Goal: Navigation & Orientation: Find specific page/section

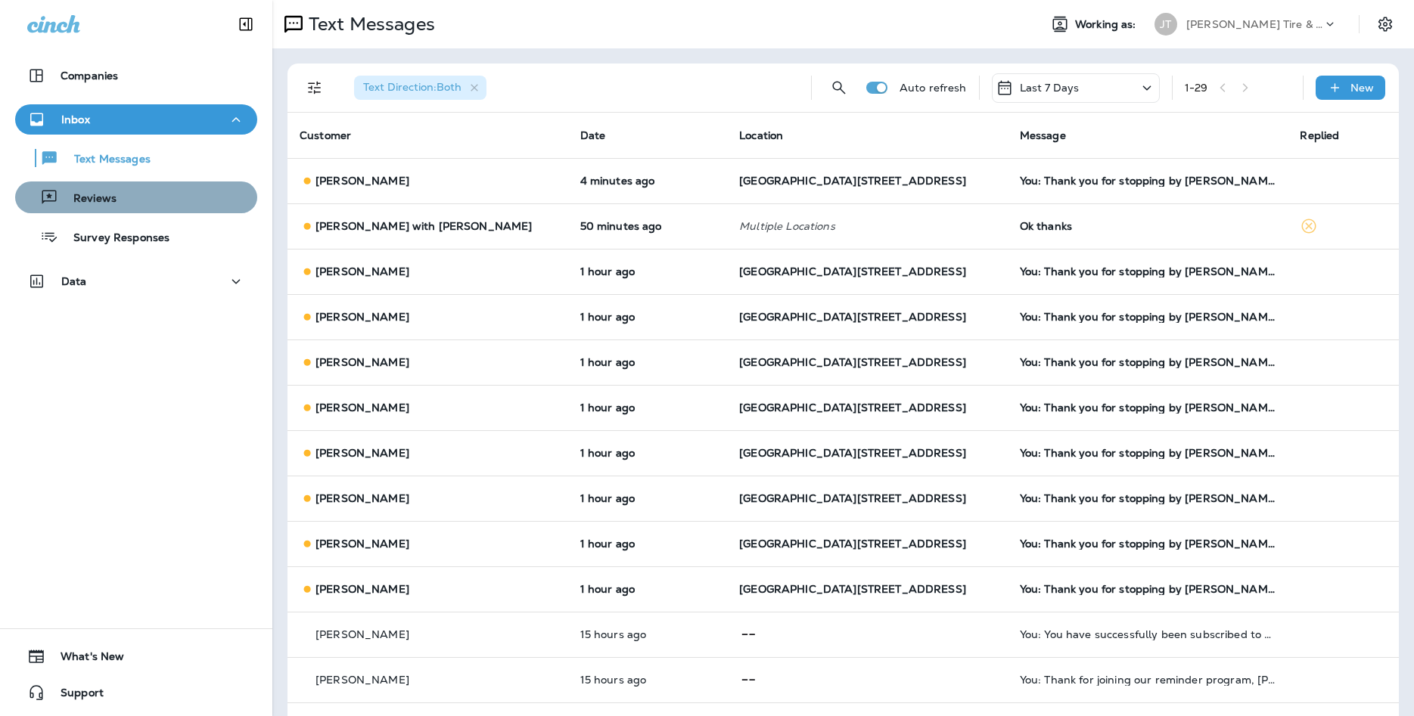
click at [199, 204] on div "Reviews" at bounding box center [136, 197] width 230 height 23
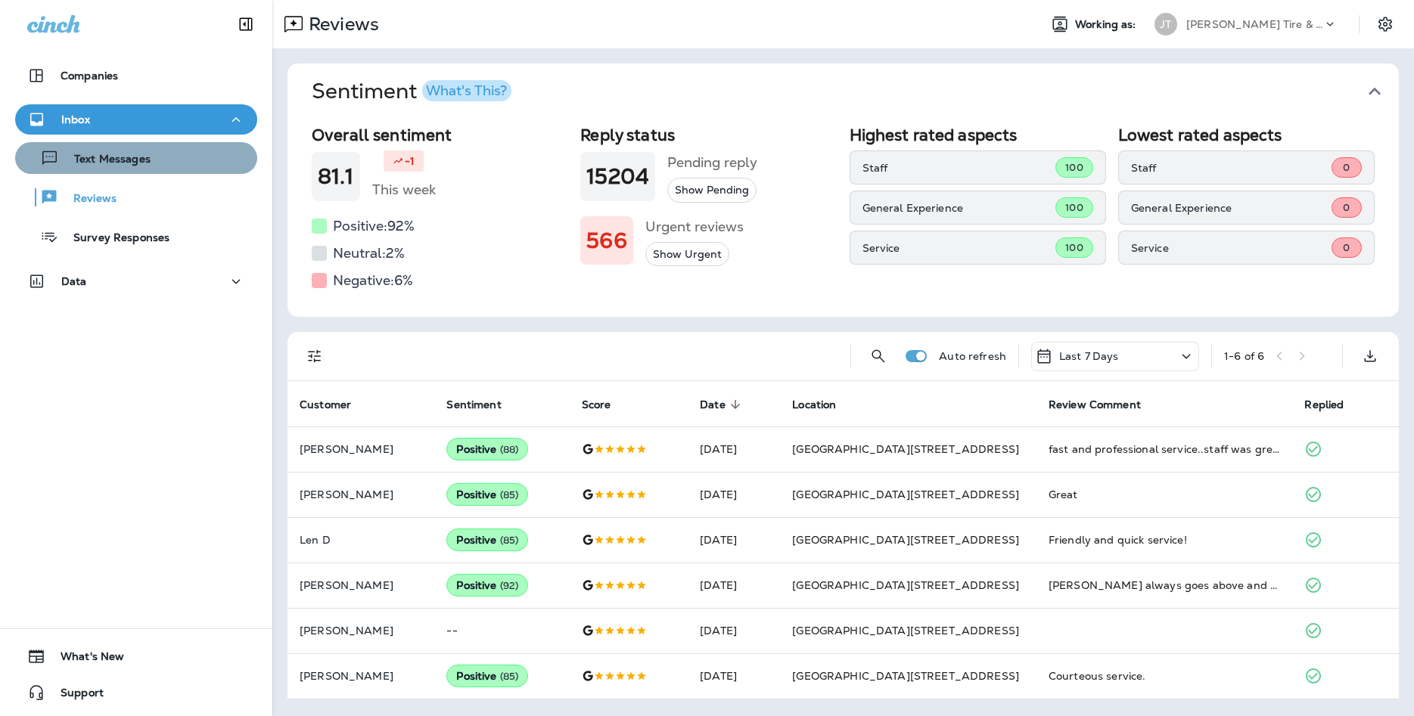
click at [66, 152] on div "Text Messages" at bounding box center [85, 158] width 129 height 23
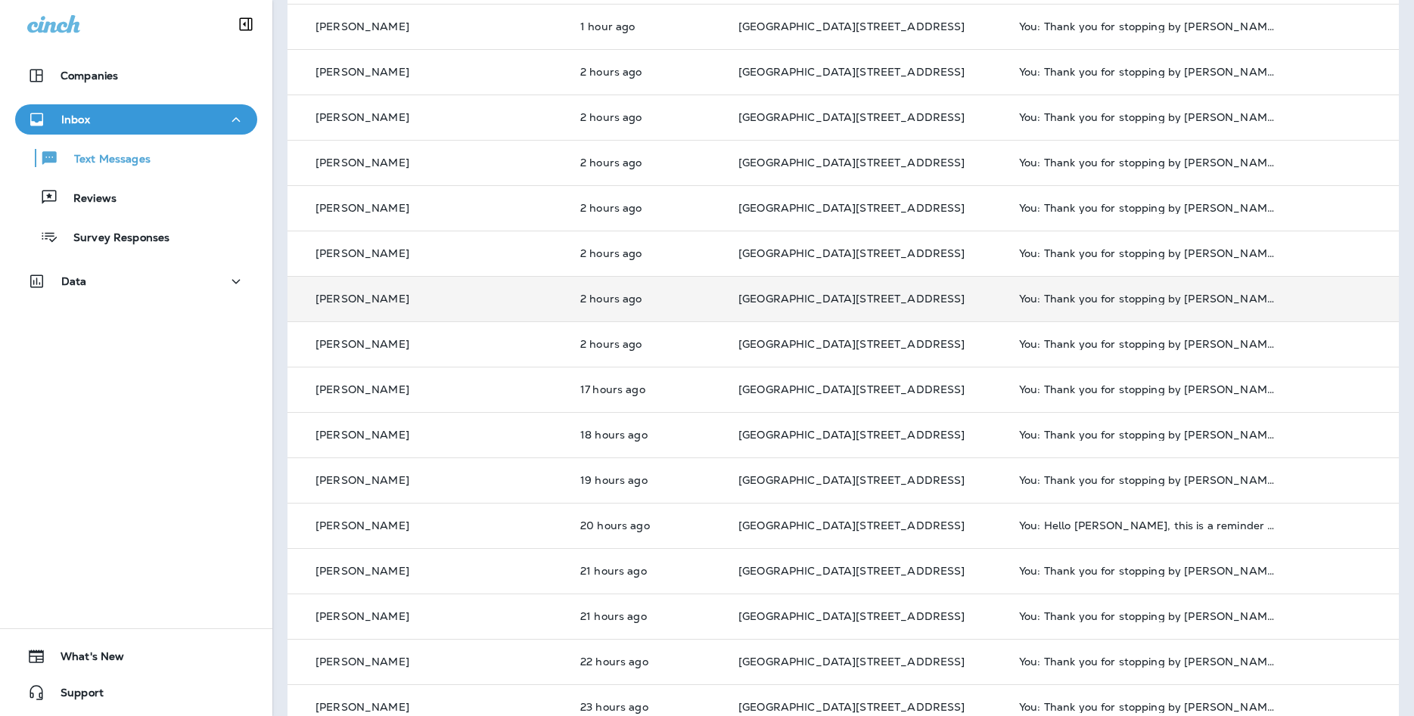
scroll to position [365, 0]
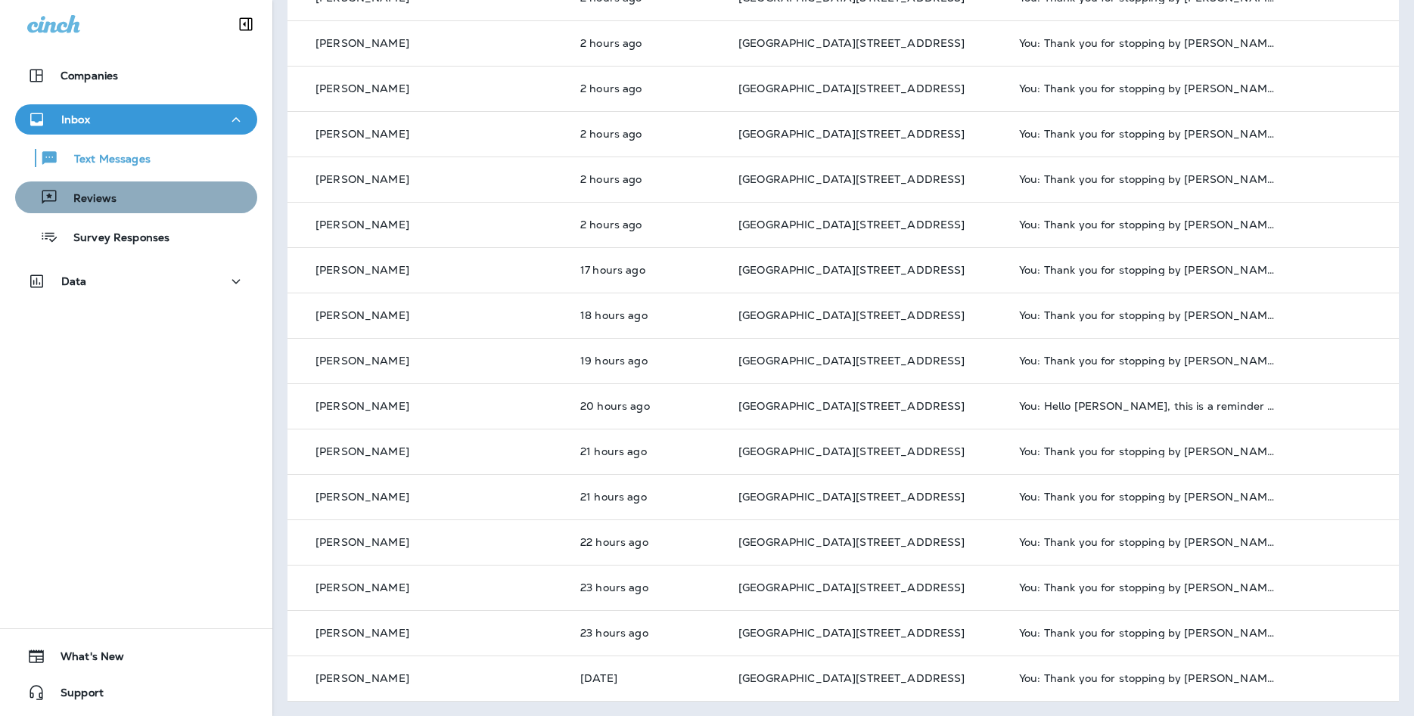
click at [229, 206] on div "Reviews" at bounding box center [136, 197] width 230 height 23
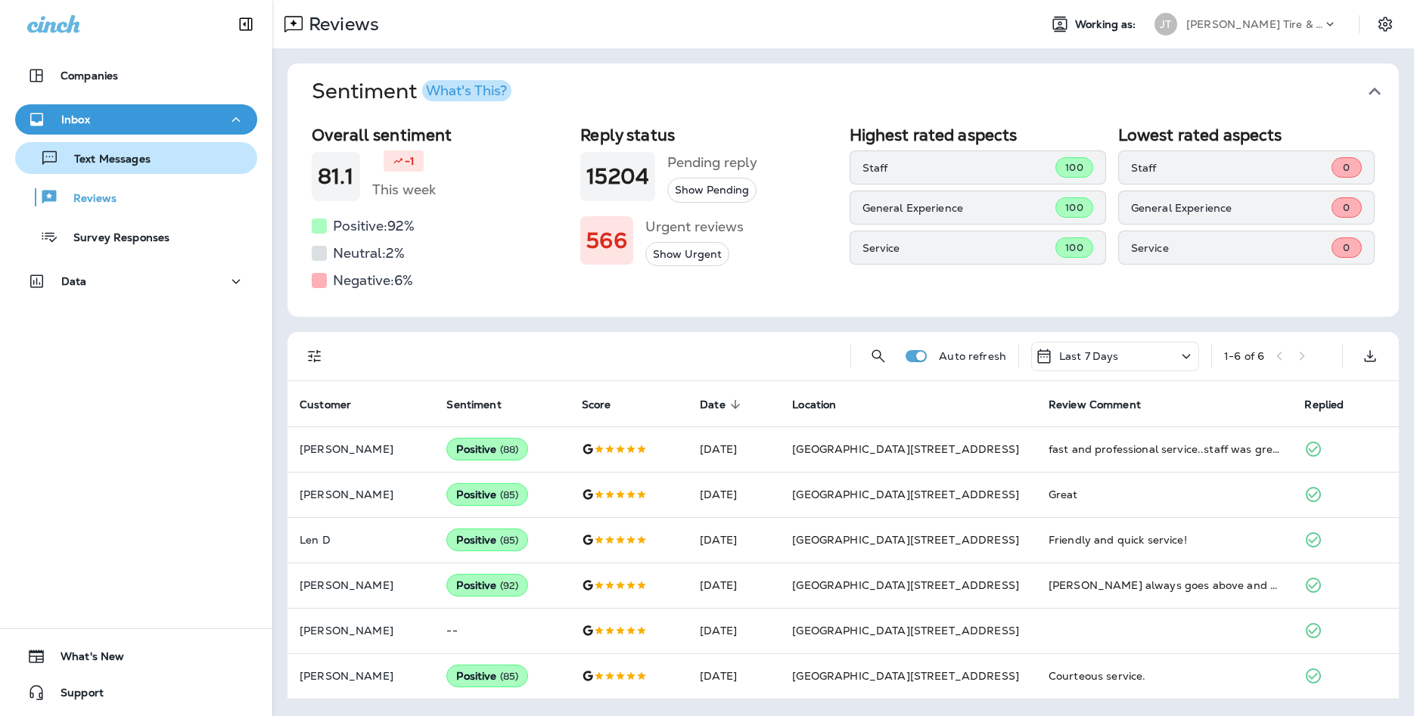
click at [160, 153] on div "Text Messages" at bounding box center [136, 158] width 230 height 23
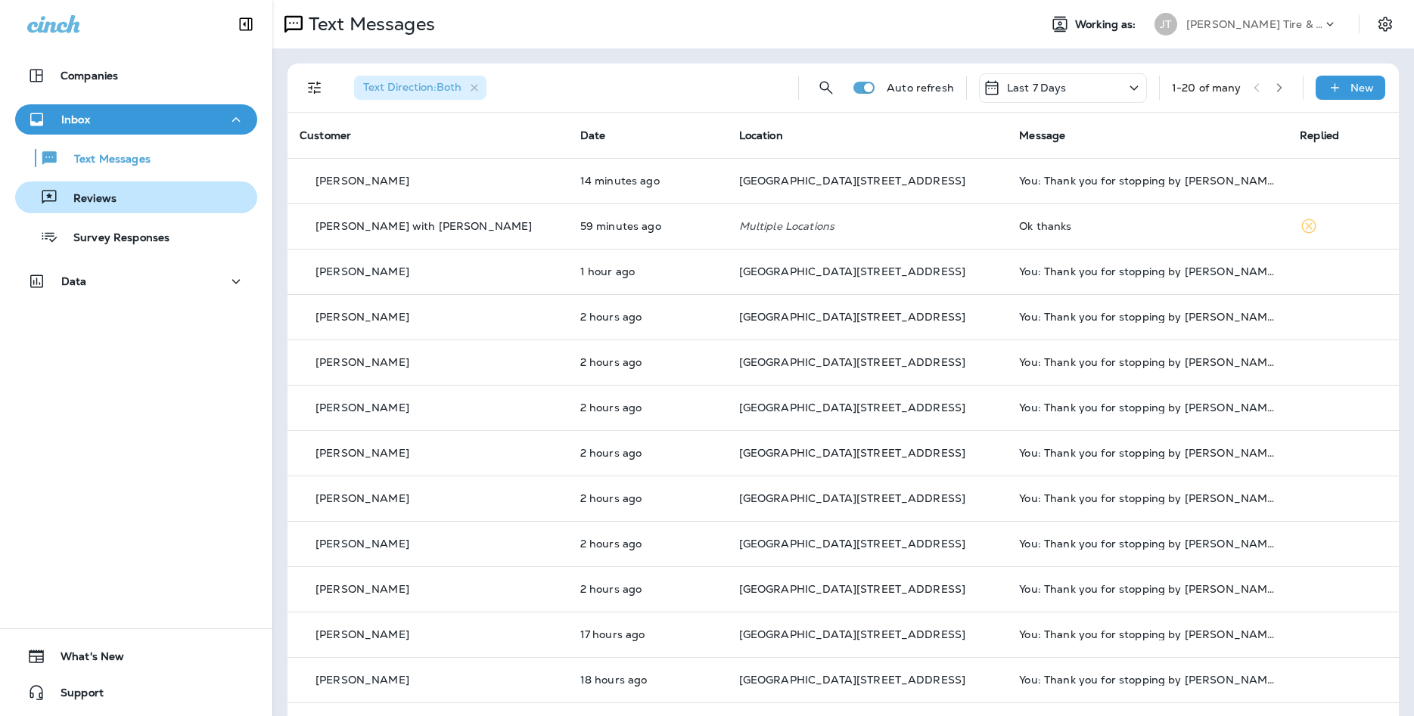
click at [220, 192] on div "Reviews" at bounding box center [136, 197] width 230 height 23
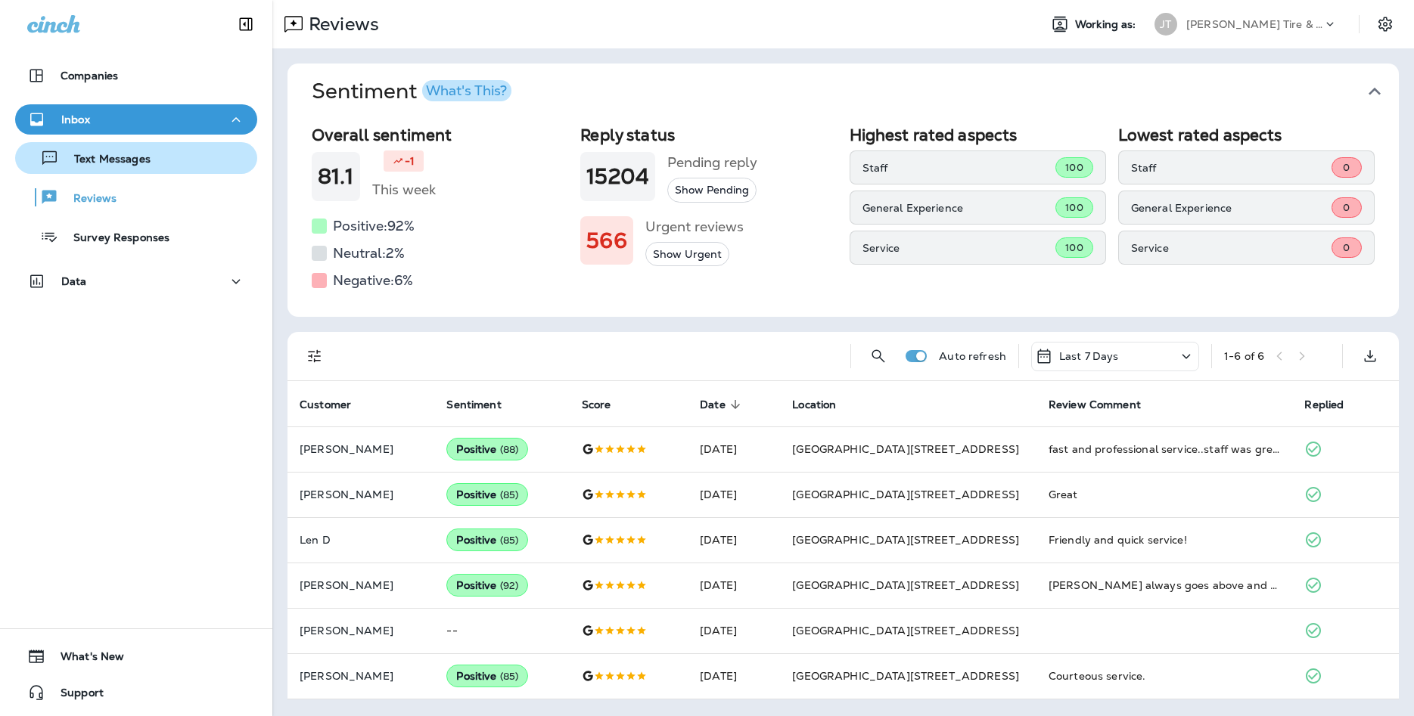
click at [167, 160] on div "Text Messages" at bounding box center [136, 158] width 230 height 23
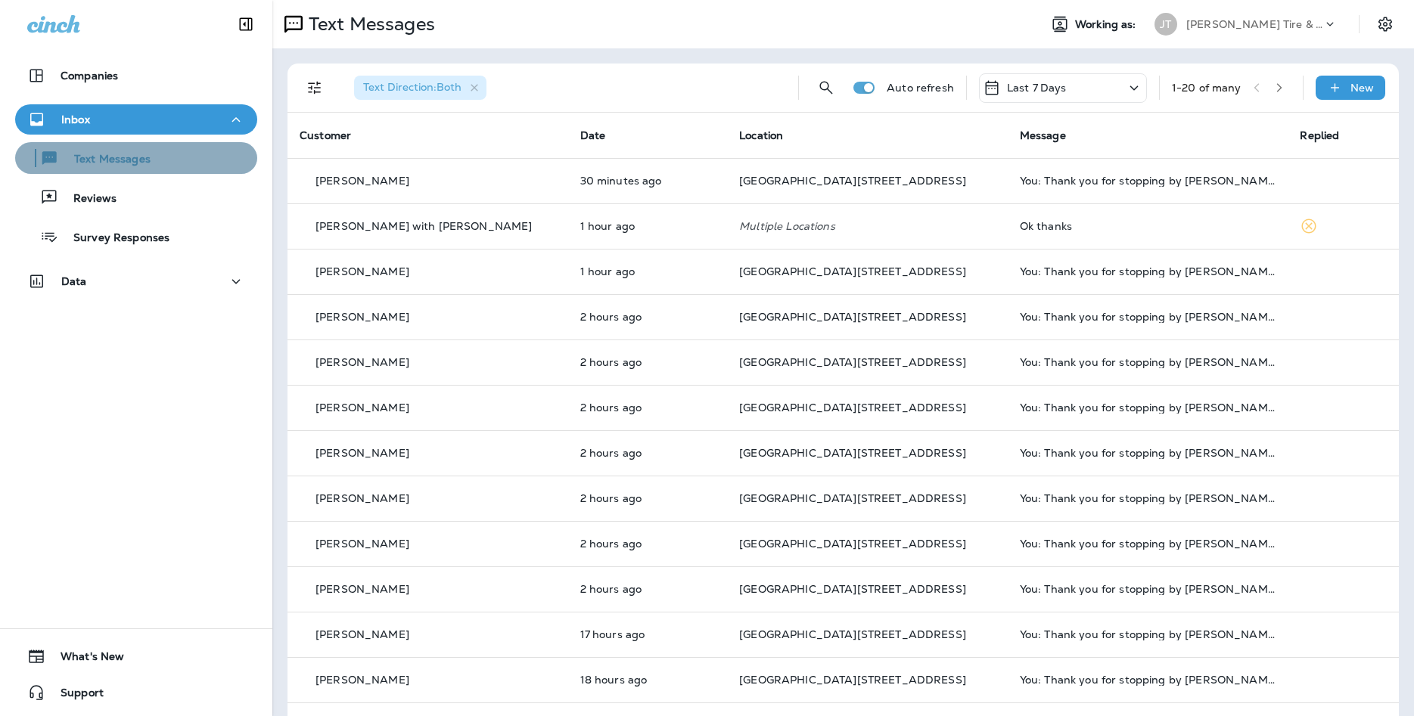
click at [203, 160] on div "Text Messages" at bounding box center [136, 158] width 230 height 23
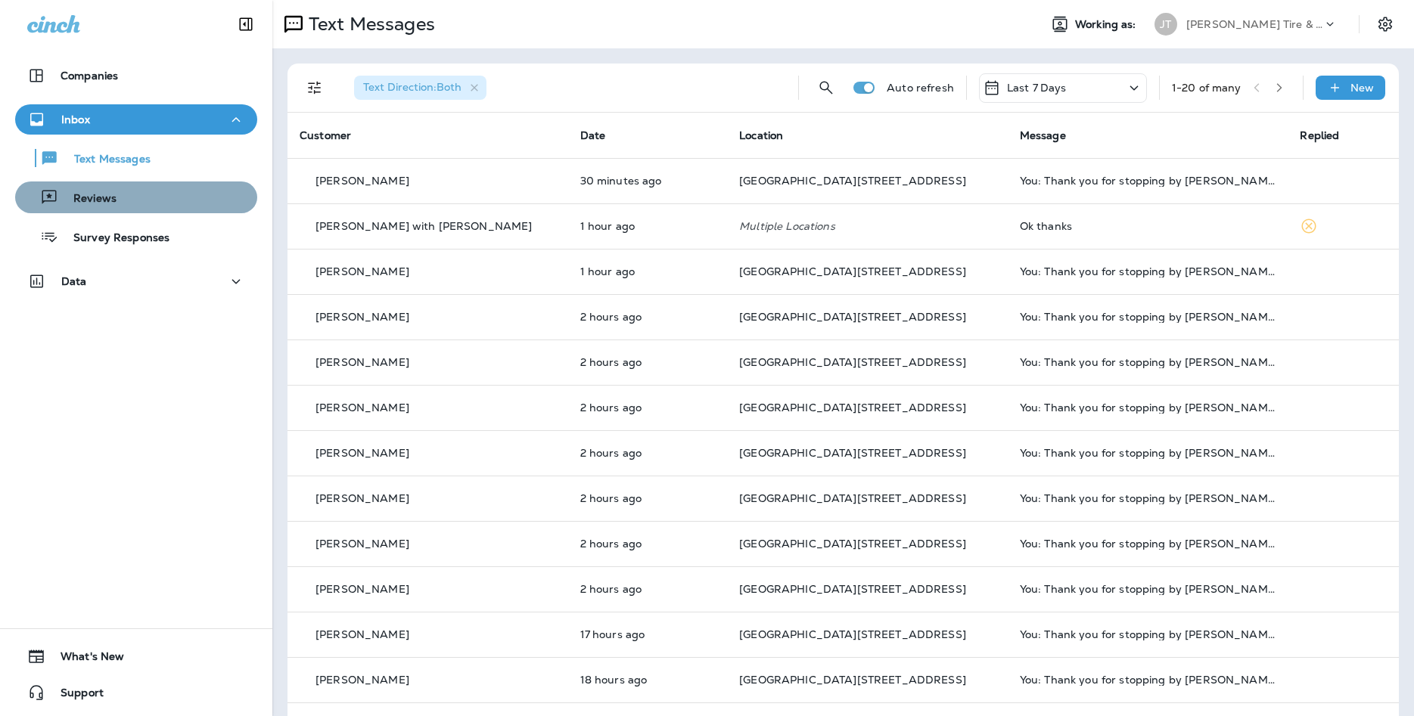
click at [214, 208] on div "Reviews" at bounding box center [136, 197] width 230 height 23
